Goal: Task Accomplishment & Management: Use online tool/utility

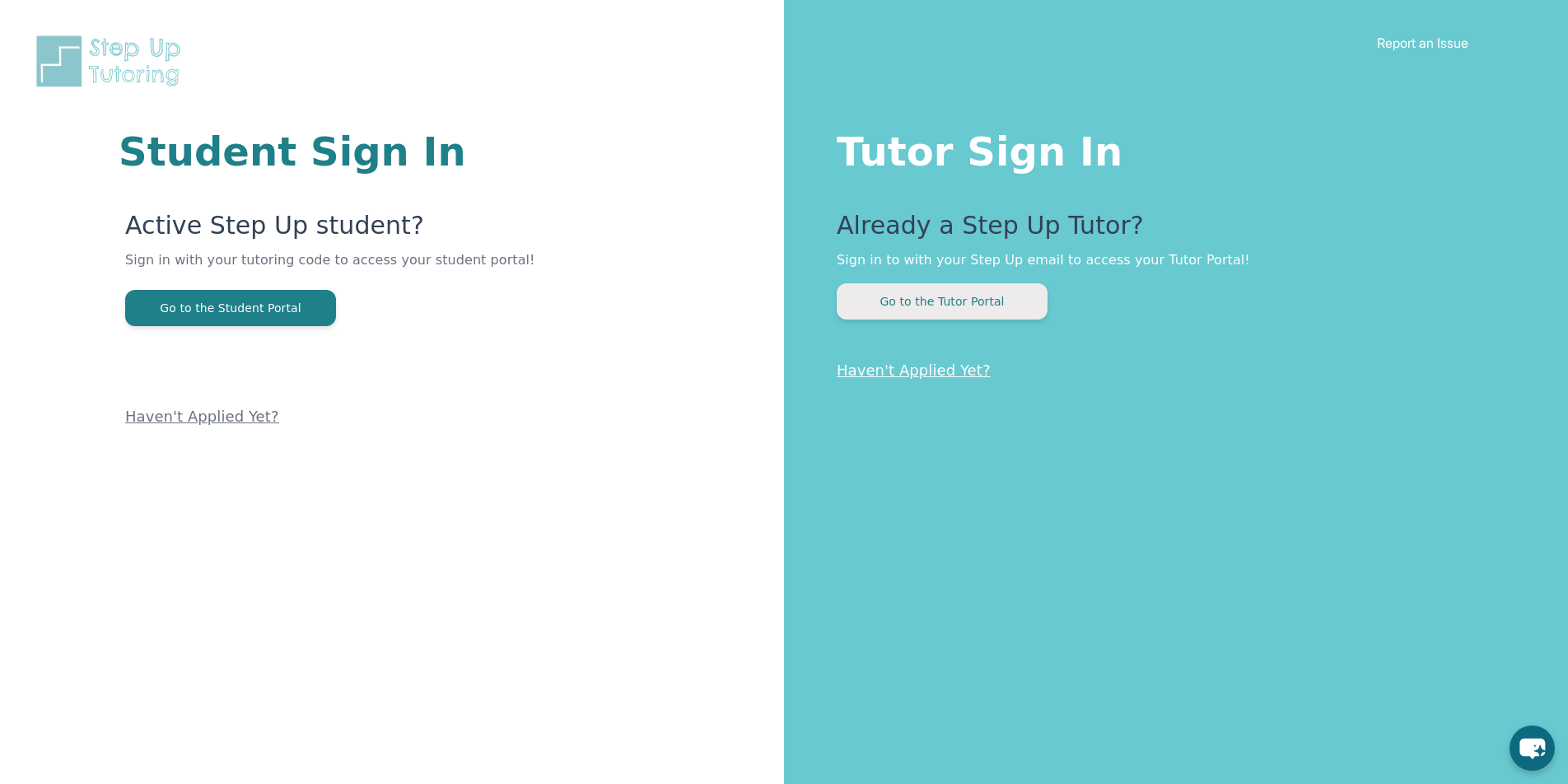
click at [933, 292] on button "Go to the Tutor Portal" at bounding box center [942, 301] width 211 height 36
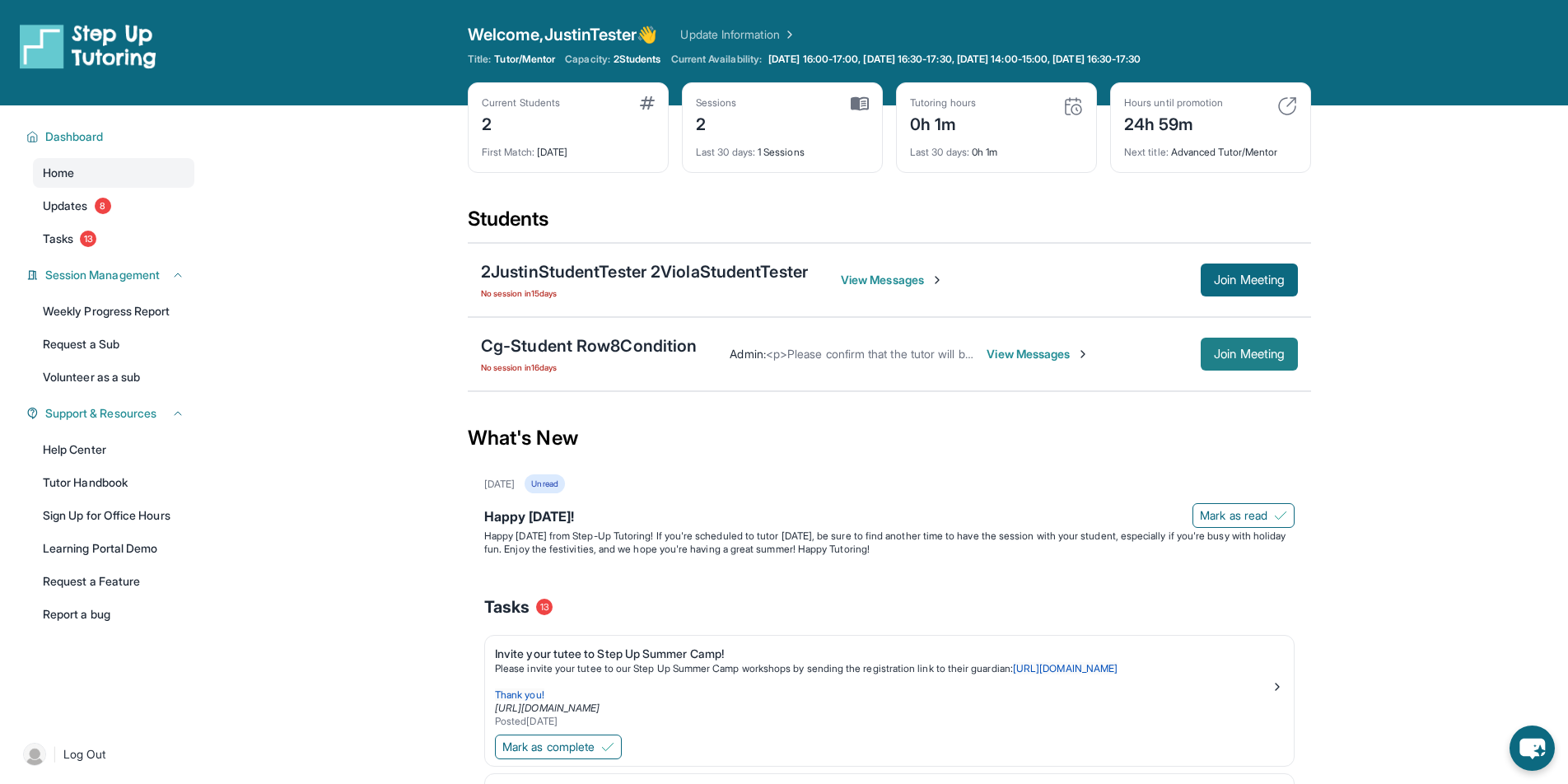
click at [1242, 356] on span "Join Meeting" at bounding box center [1249, 353] width 71 height 10
click at [1238, 275] on span "Join Meeting" at bounding box center [1249, 279] width 71 height 10
click at [1228, 359] on span "Join Meeting" at bounding box center [1249, 353] width 71 height 10
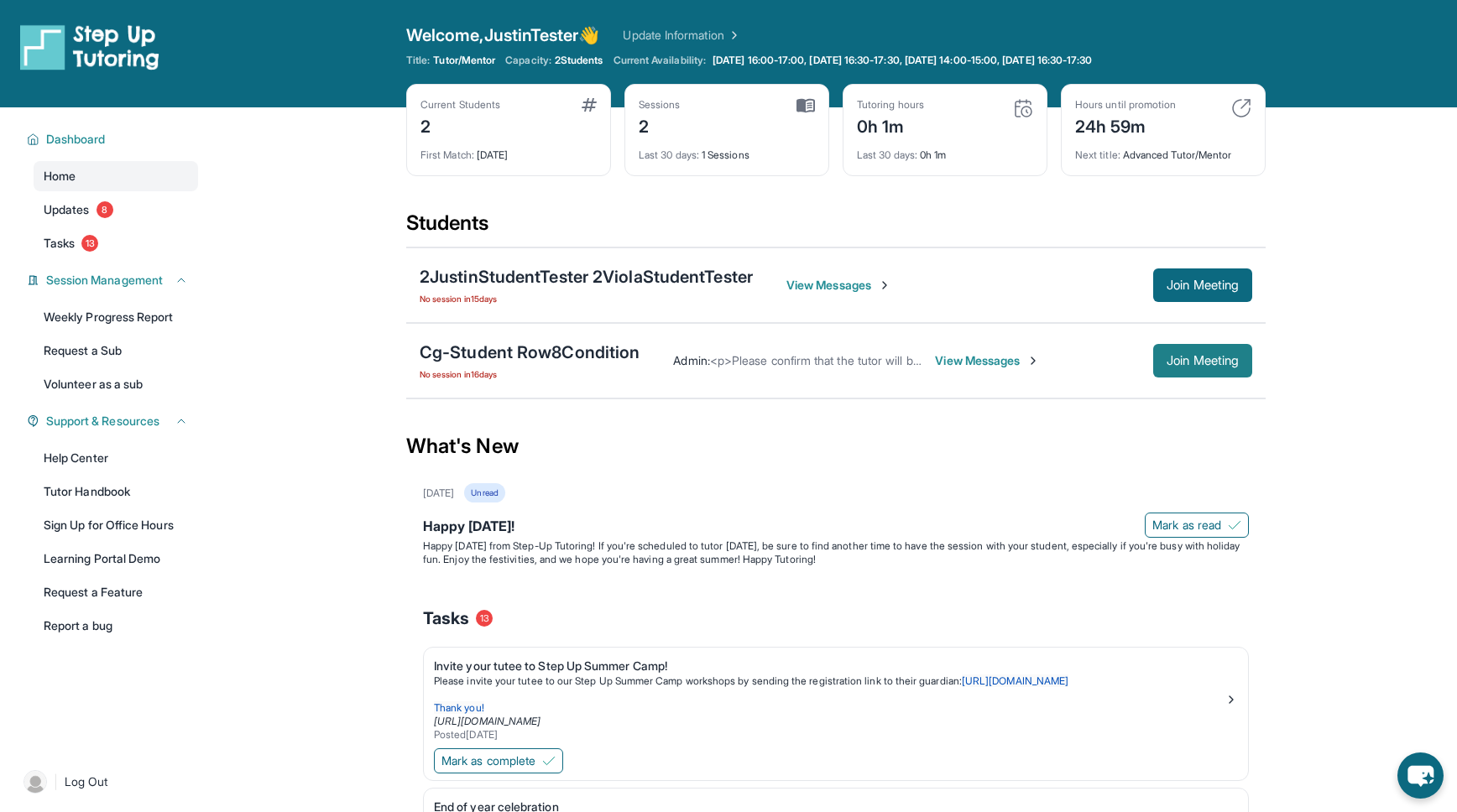
click at [1176, 355] on span "Join Meeting" at bounding box center [1203, 360] width 73 height 10
click at [1375, 75] on div "Open sidebar Welcome, JustinTester 👋 Update Information Title: Tutor/Mentor Cap…" at bounding box center [728, 53] width 1457 height 107
click at [1169, 355] on span "Join Meeting" at bounding box center [1203, 360] width 73 height 10
